Goal: Task Accomplishment & Management: Manage account settings

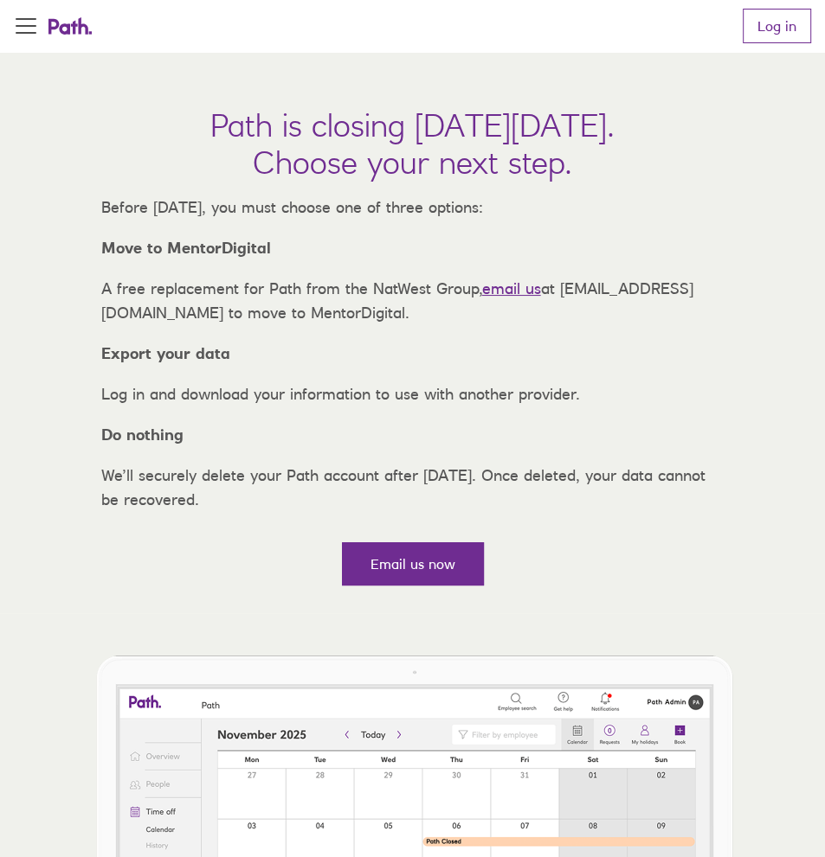
click at [778, 15] on link "Log in" at bounding box center [776, 26] width 68 height 35
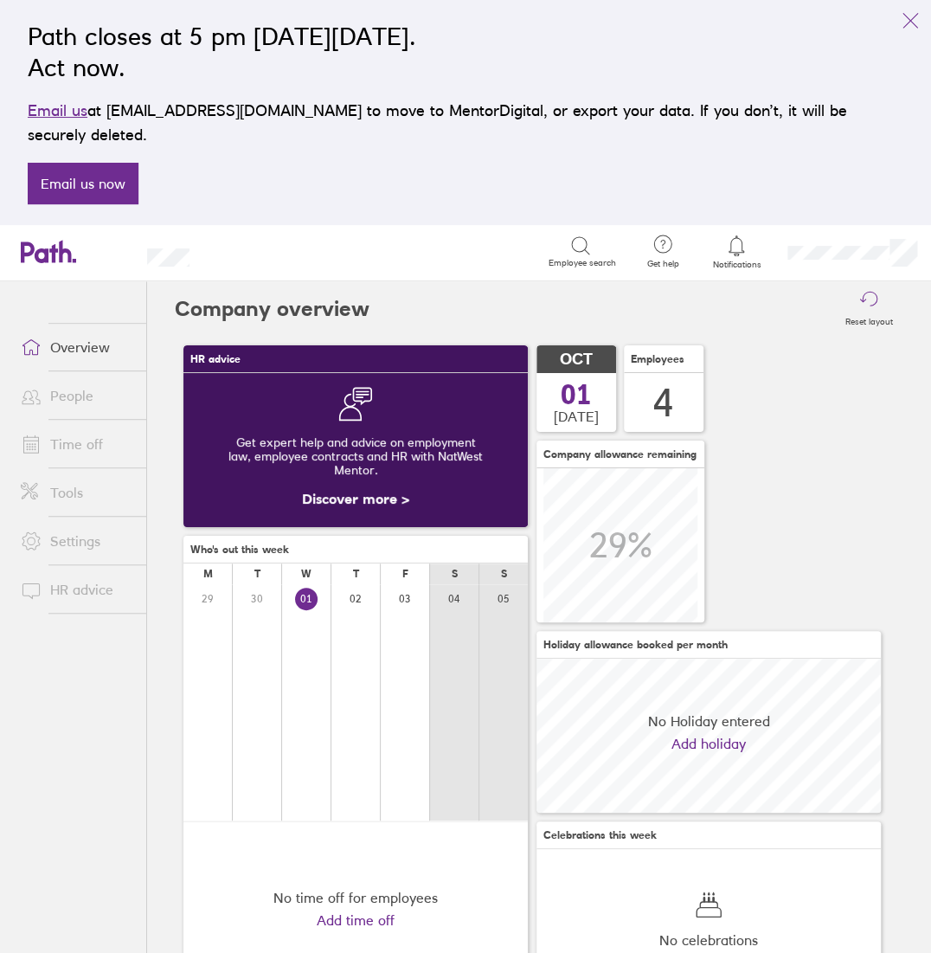
scroll to position [154, 344]
click at [78, 378] on link "People" at bounding box center [76, 395] width 139 height 35
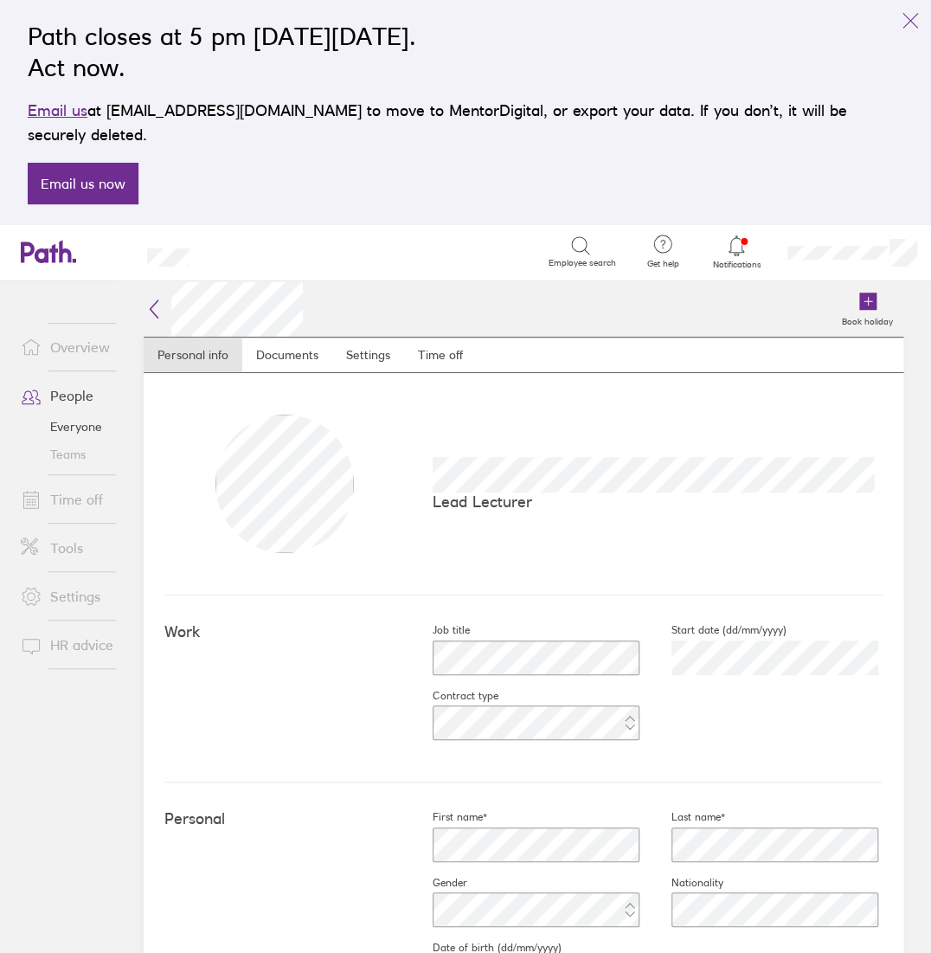
click at [431, 337] on link "Time off" at bounding box center [440, 354] width 73 height 35
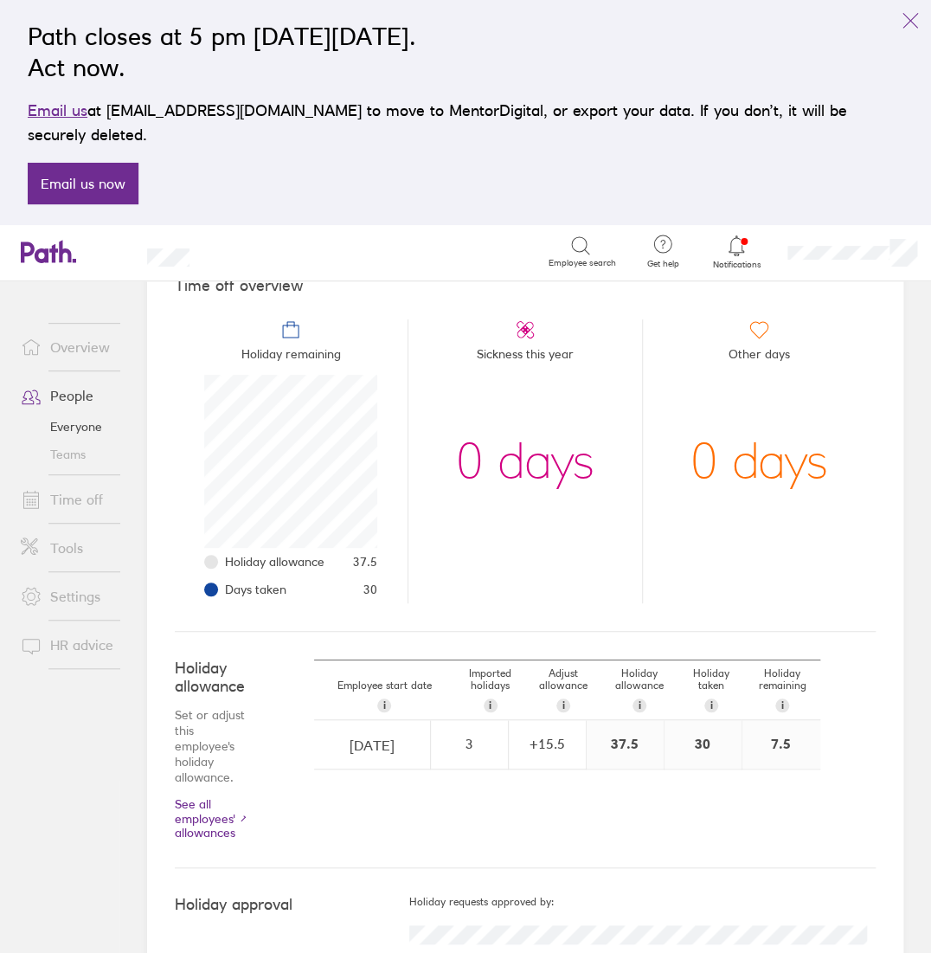
scroll to position [189, 0]
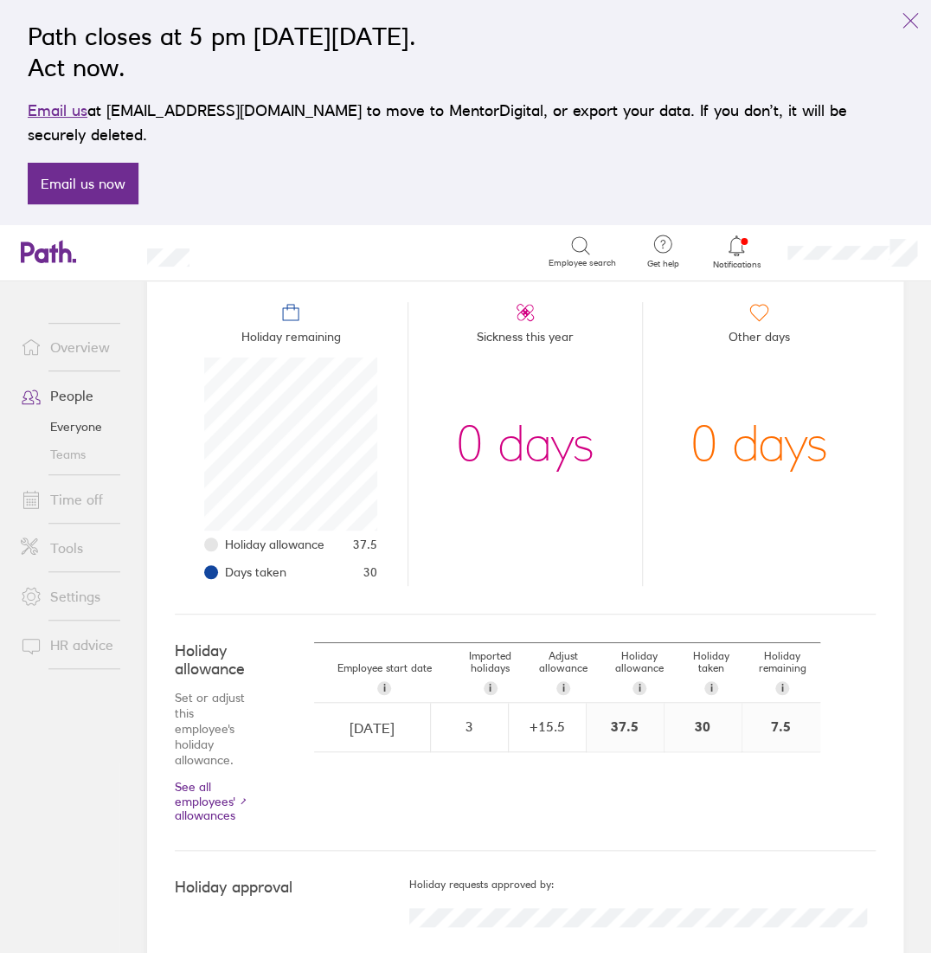
click at [199, 780] on link "See all employees' allowances" at bounding box center [210, 801] width 70 height 42
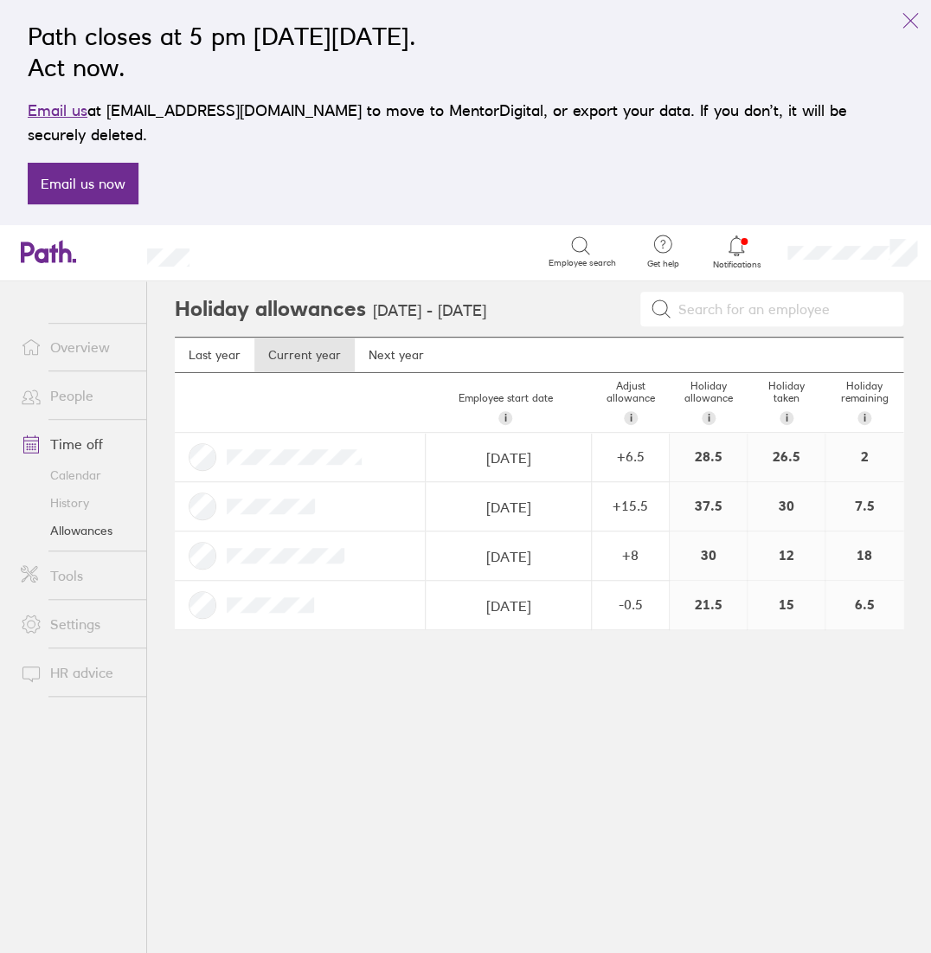
click at [376, 754] on div "Holiday allowances [DATE] - [DATE] Last year Current year Next year Employee st…" at bounding box center [539, 616] width 784 height 671
click at [78, 386] on link "People" at bounding box center [76, 395] width 139 height 35
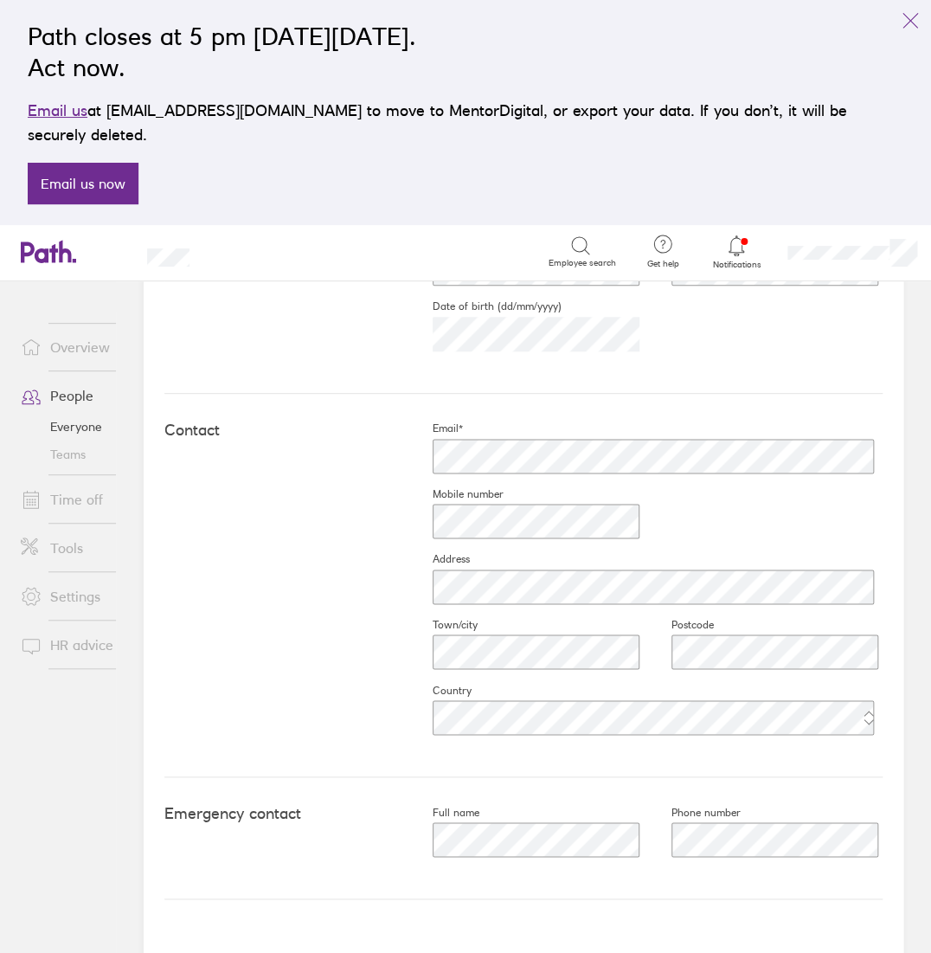
scroll to position [665, 0]
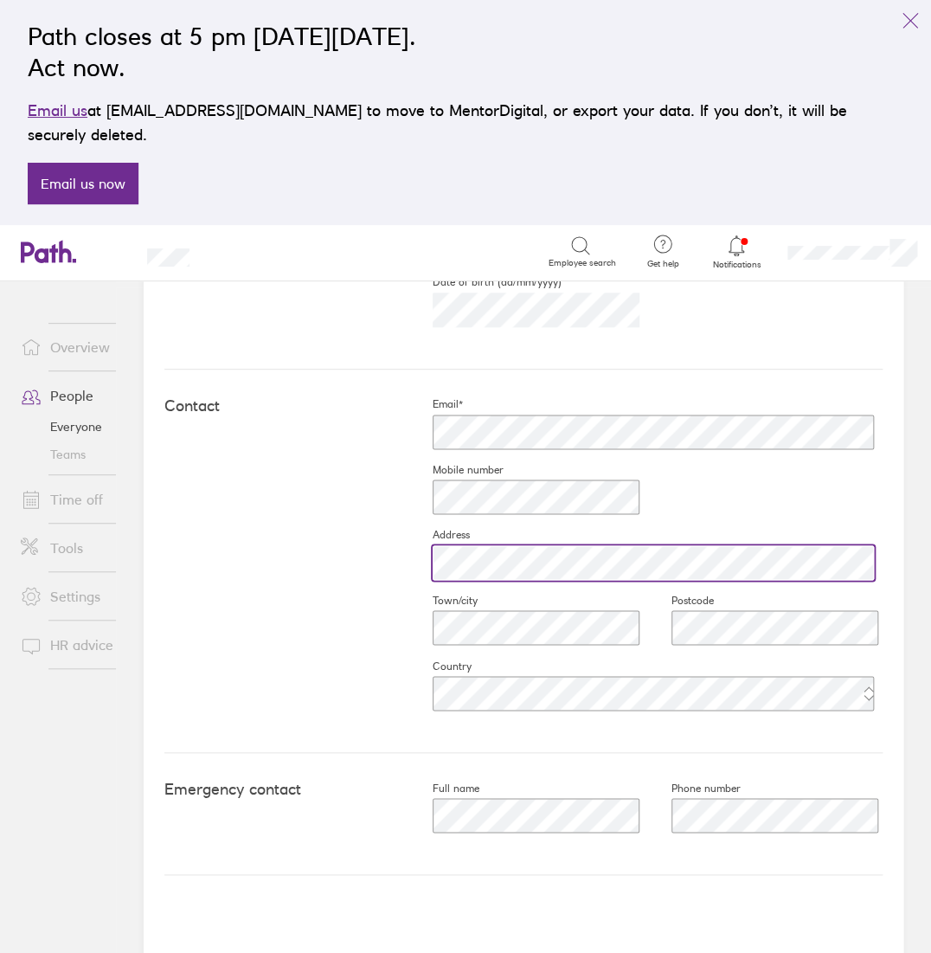
click at [306, 530] on div "Contact Email* Mobile number Address Town/city Postcode Country" at bounding box center [523, 560] width 718 height 383
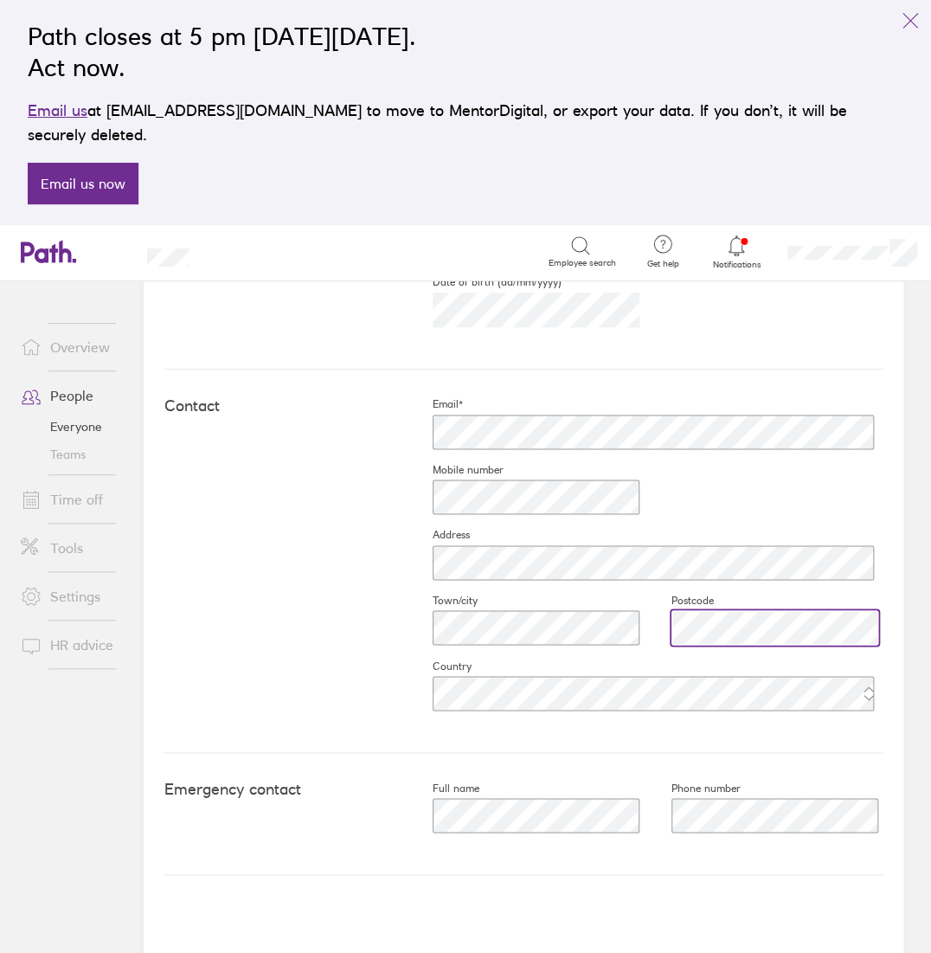
click at [463, 594] on div "Email* Mobile number Address Town/city Postcode Country" at bounding box center [644, 560] width 478 height 327
